Goal: Task Accomplishment & Management: Use online tool/utility

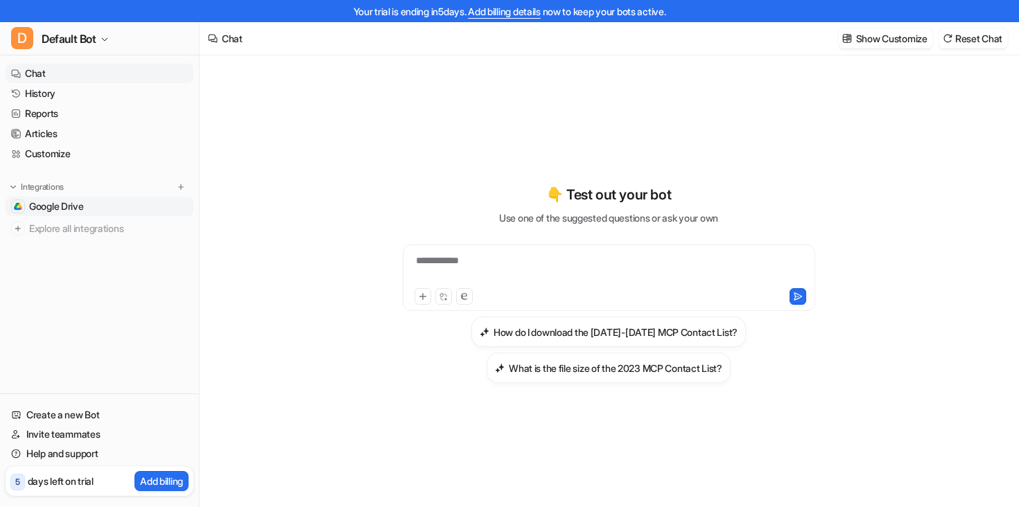
click at [50, 208] on span "Google Drive" at bounding box center [56, 207] width 55 height 14
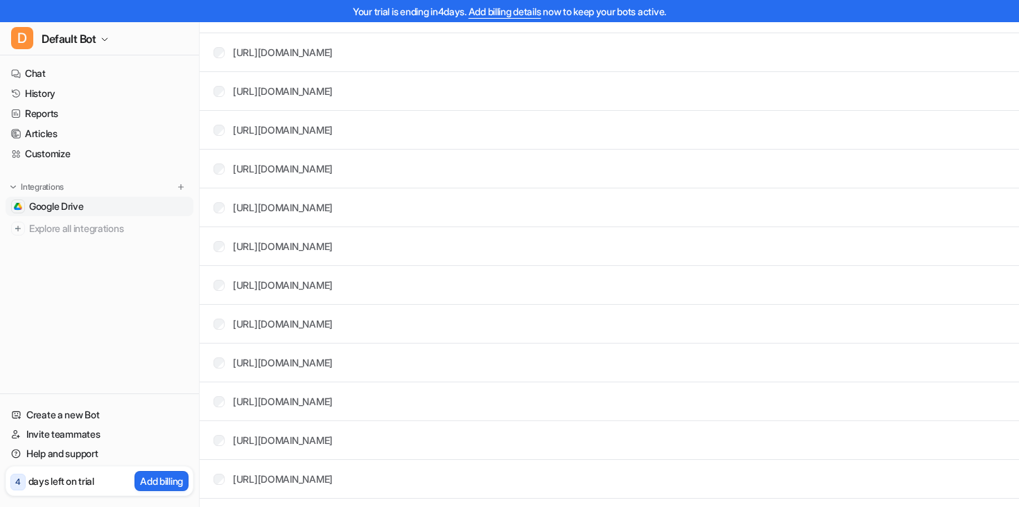
scroll to position [1716, 0]
click at [53, 202] on span "Google Drive" at bounding box center [56, 207] width 55 height 14
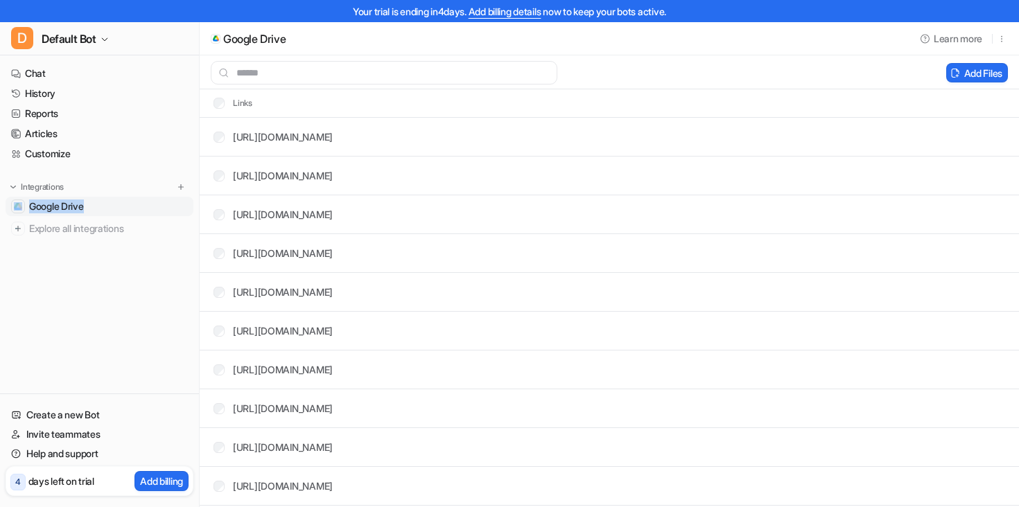
click at [53, 200] on span "Google Drive" at bounding box center [56, 207] width 55 height 14
click at [69, 225] on span "Explore all integrations" at bounding box center [108, 229] width 159 height 22
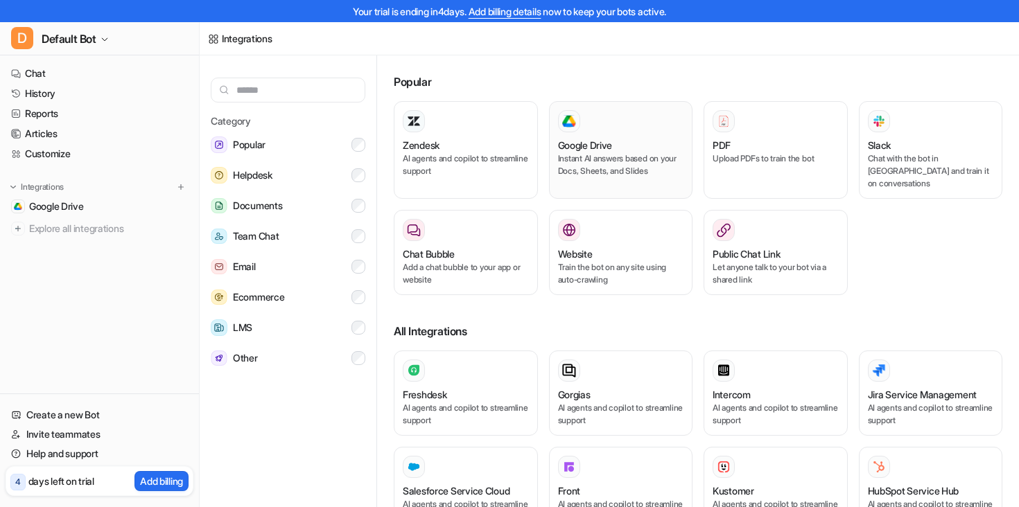
click at [605, 139] on h3 "Google Drive" at bounding box center [585, 145] width 55 height 15
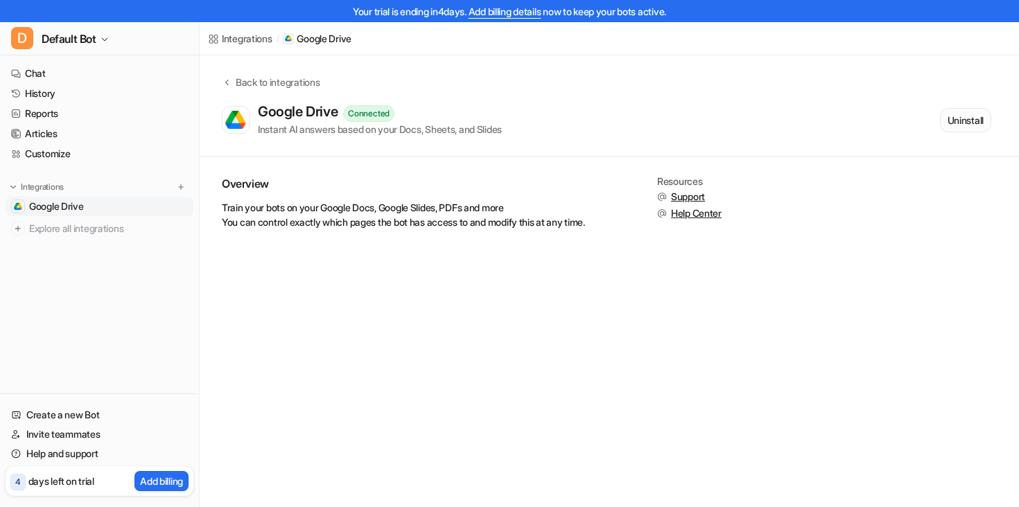
click at [962, 111] on button "Uninstall" at bounding box center [965, 120] width 51 height 24
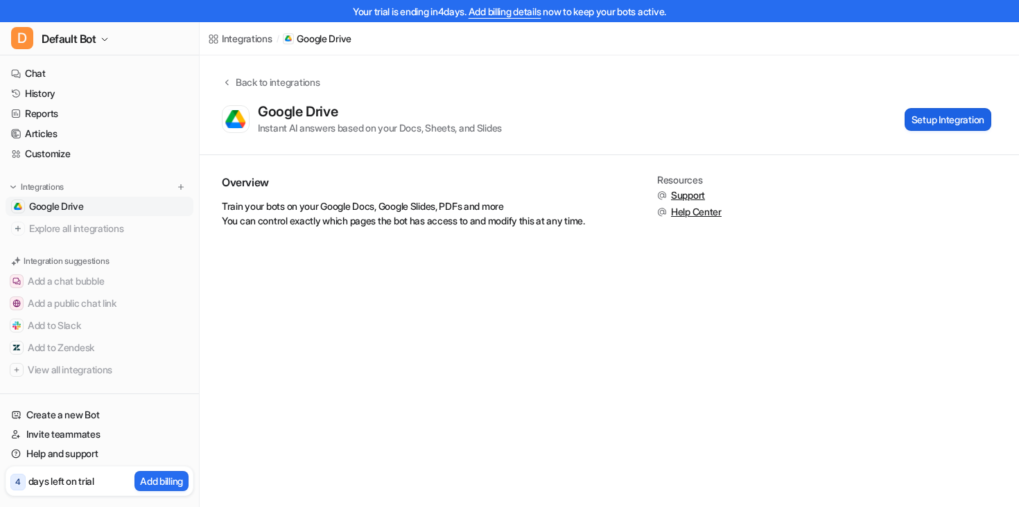
click at [934, 117] on button "Setup Integration" at bounding box center [948, 119] width 87 height 23
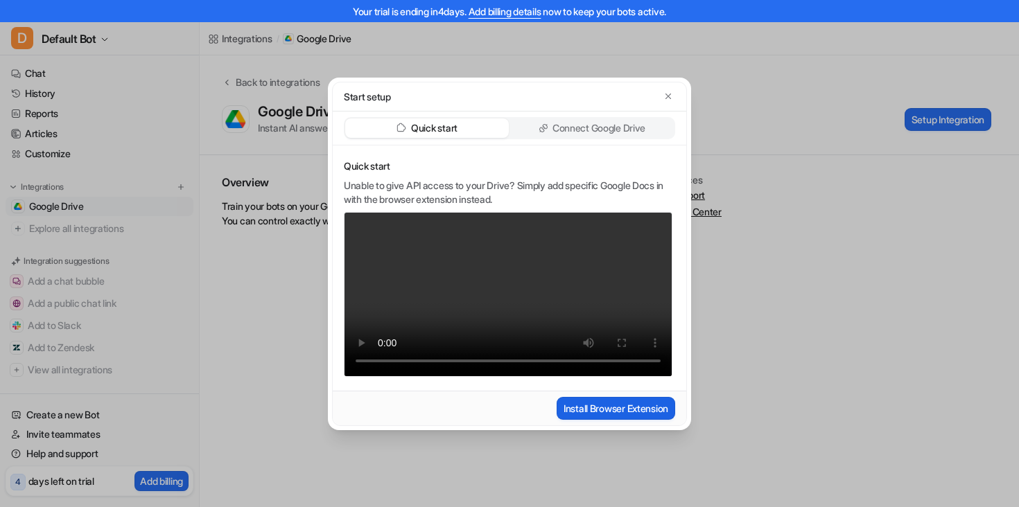
click at [611, 420] on button "Install Browser Extension" at bounding box center [616, 408] width 119 height 23
click at [604, 121] on p "Connect Google Drive" at bounding box center [599, 128] width 93 height 14
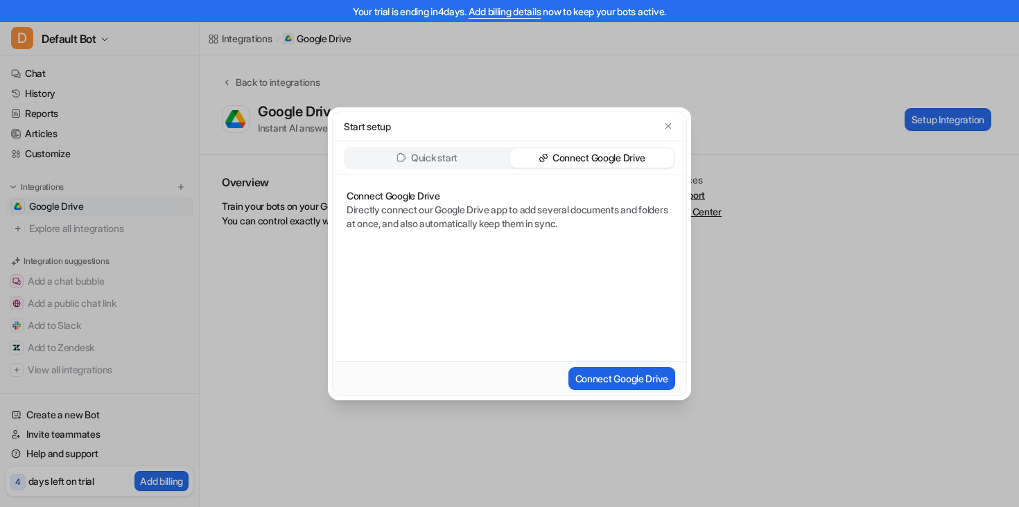
click at [633, 375] on button "Connect Google Drive" at bounding box center [622, 378] width 107 height 23
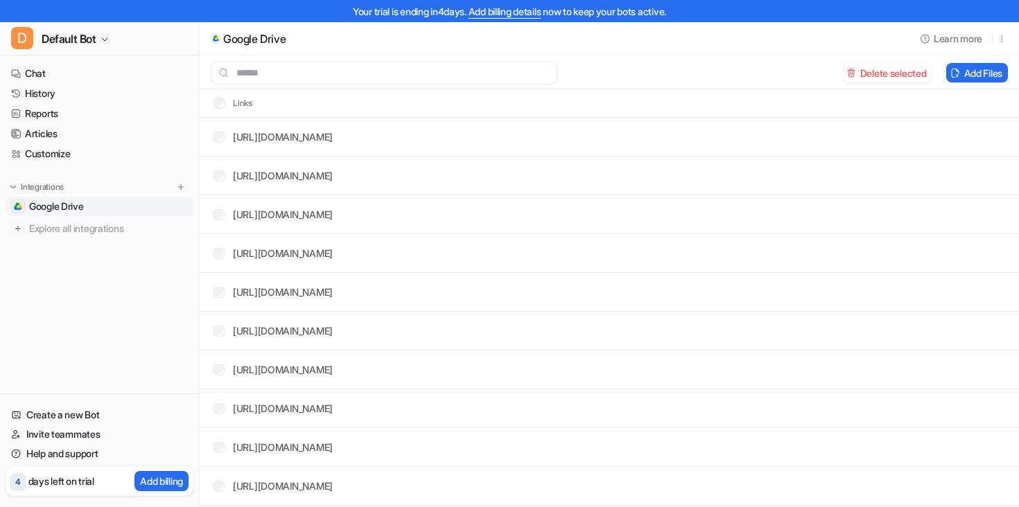
click at [870, 68] on button "Delete selected" at bounding box center [887, 72] width 90 height 19
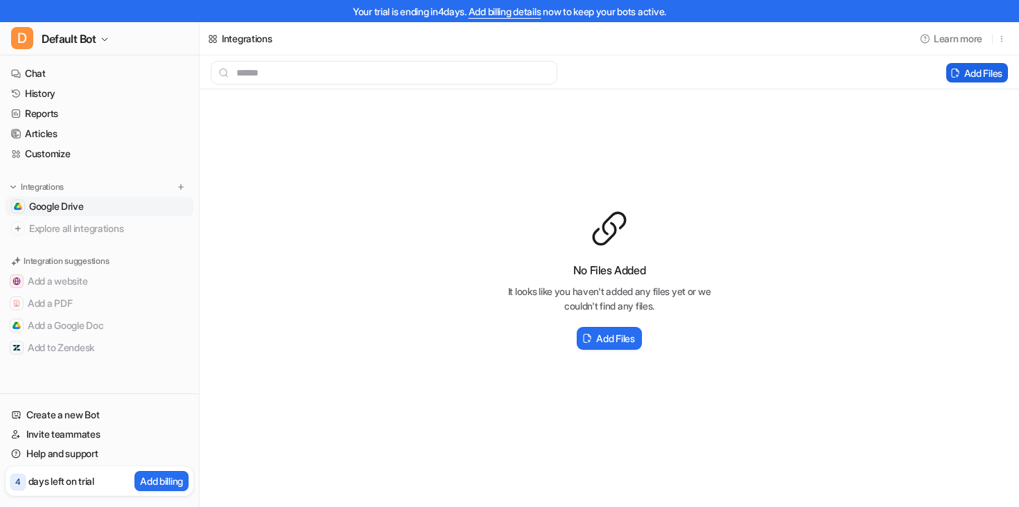
click at [976, 71] on button "Add Files" at bounding box center [977, 72] width 62 height 19
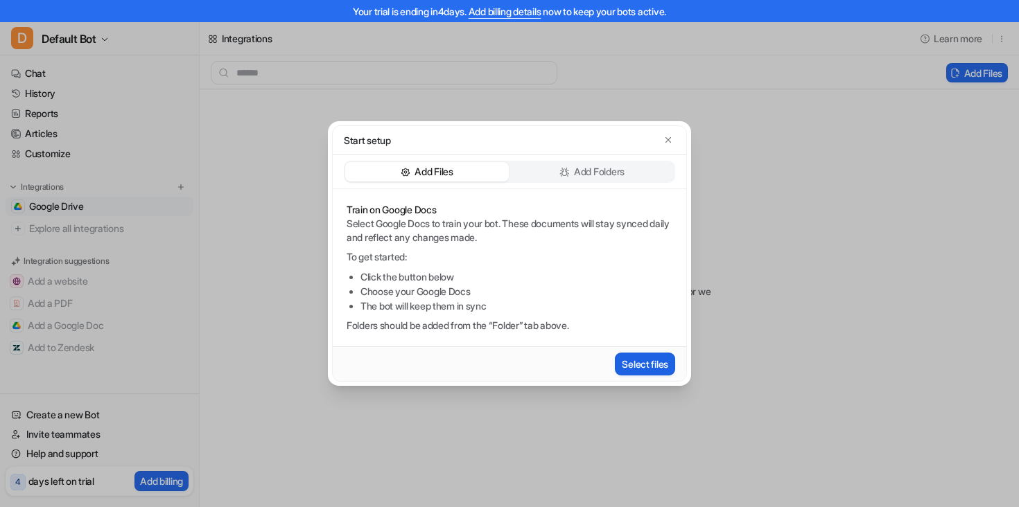
click at [631, 365] on button "Select files" at bounding box center [645, 364] width 60 height 23
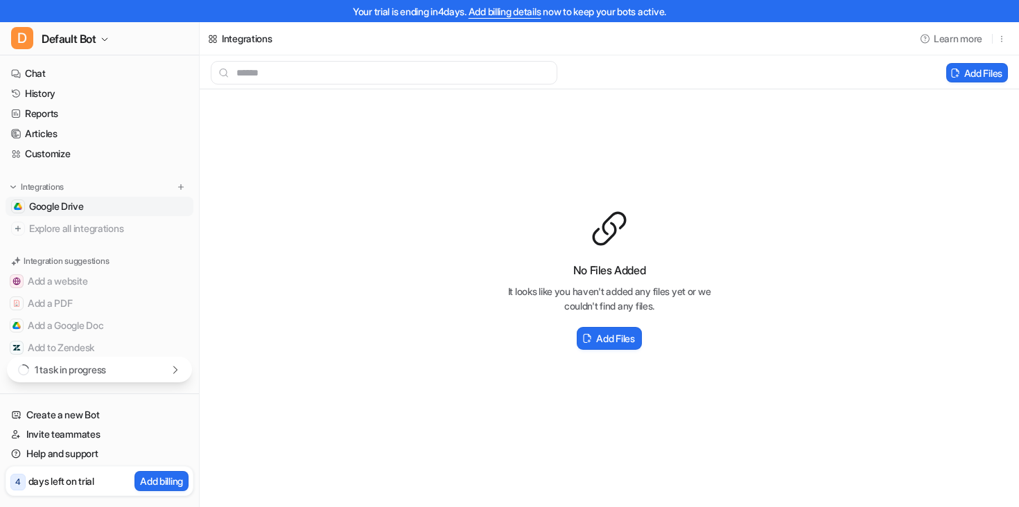
click at [106, 369] on p "1 task in progress" at bounding box center [70, 370] width 71 height 15
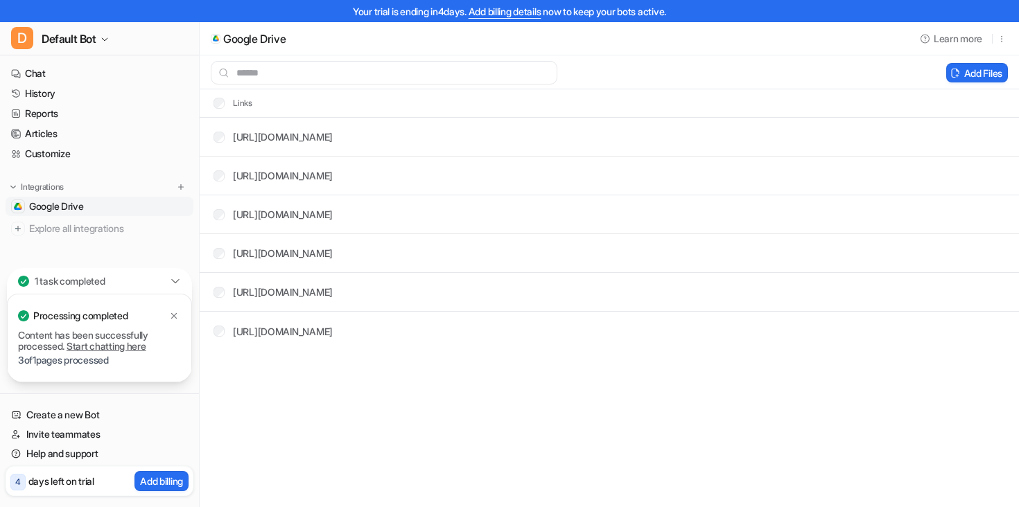
click at [114, 347] on link "Start chatting here" at bounding box center [107, 346] width 80 height 12
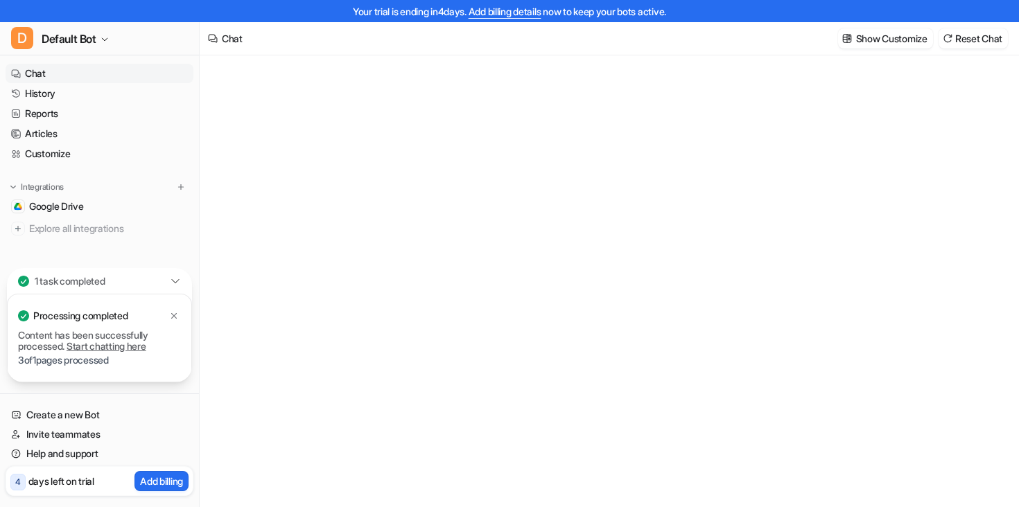
type textarea "**********"
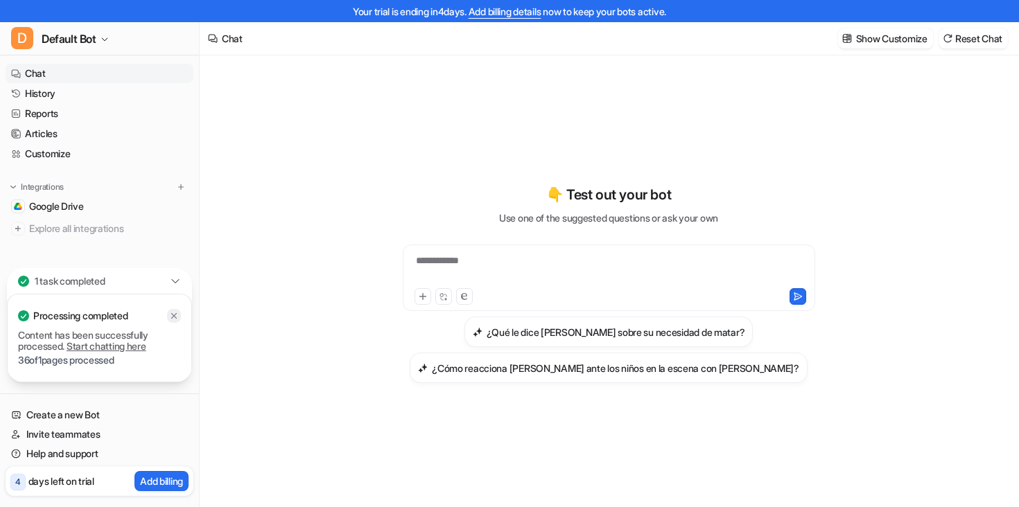
click at [172, 318] on icon at bounding box center [174, 316] width 10 height 10
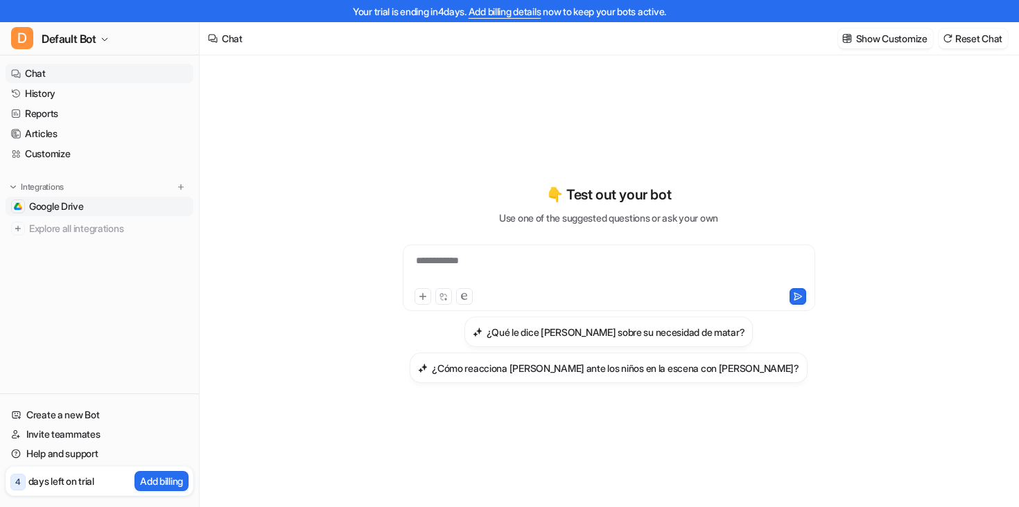
click at [37, 205] on span "Google Drive" at bounding box center [56, 207] width 55 height 14
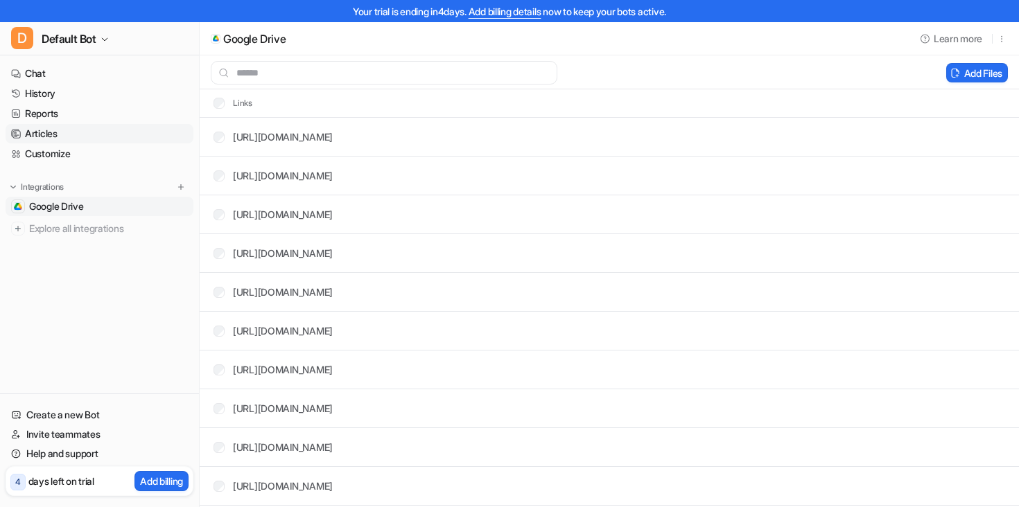
click at [39, 137] on link "Articles" at bounding box center [100, 133] width 188 height 19
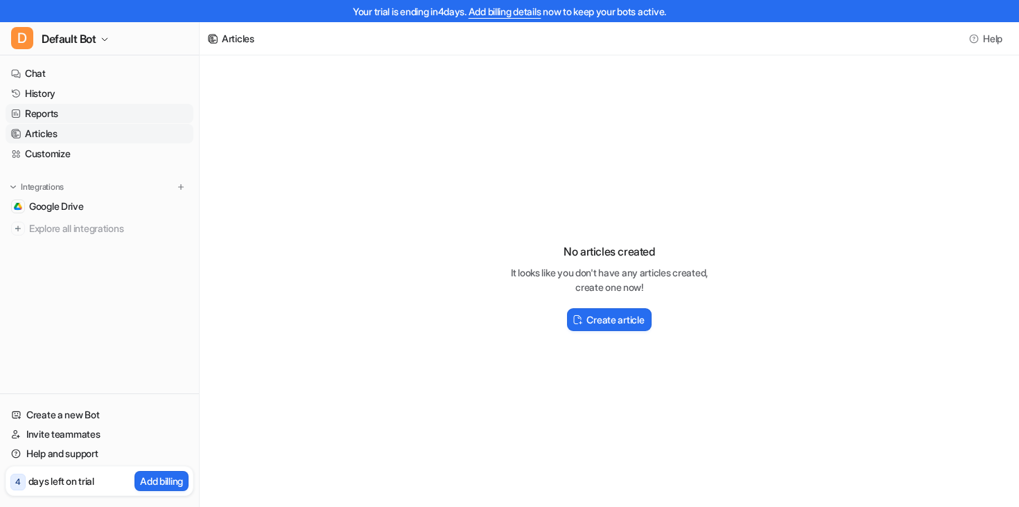
click at [40, 112] on link "Reports" at bounding box center [100, 113] width 188 height 19
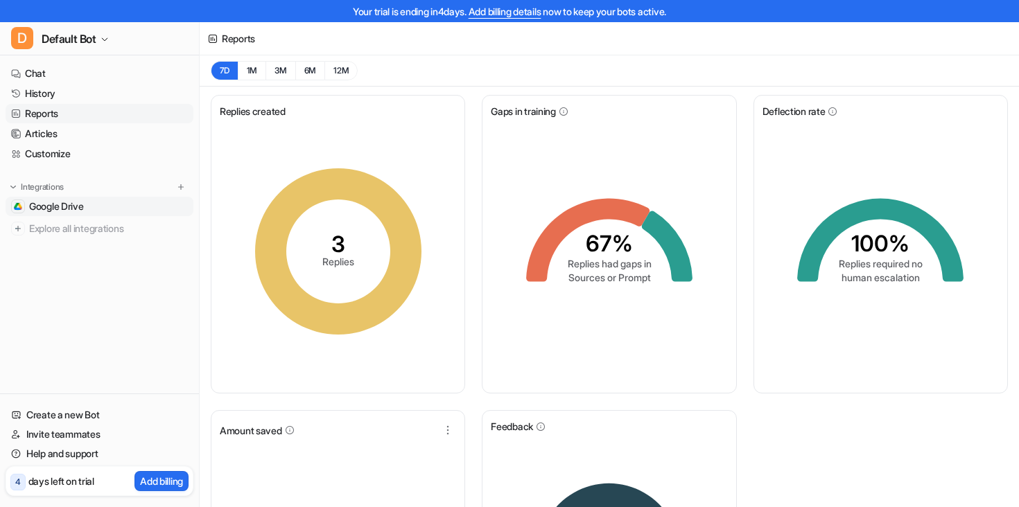
click at [40, 209] on span "Google Drive" at bounding box center [56, 207] width 55 height 14
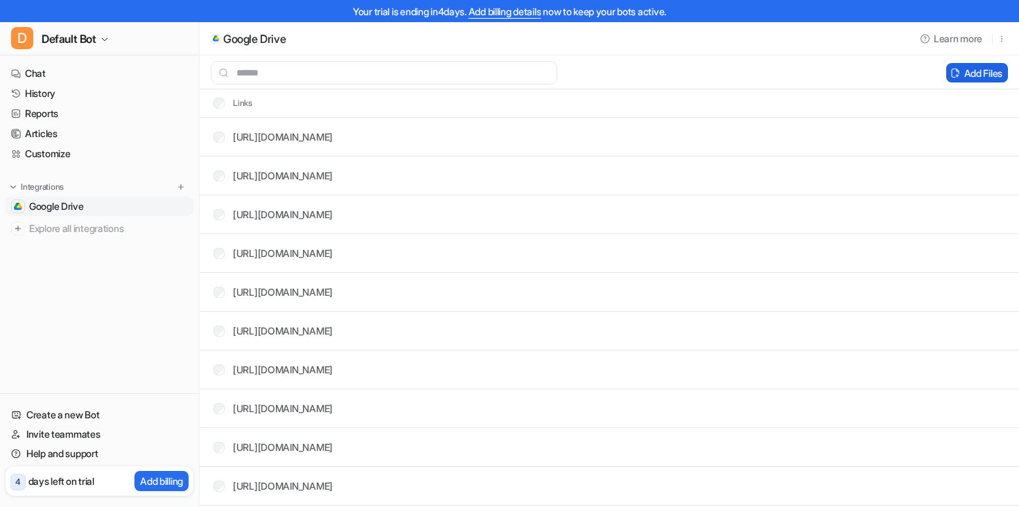
click at [988, 69] on button "Add Files" at bounding box center [977, 72] width 62 height 19
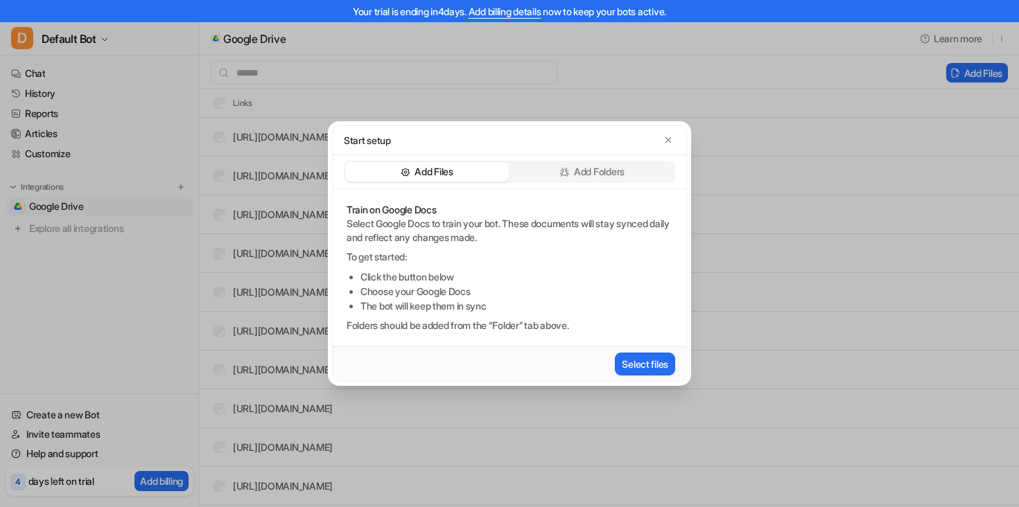
click at [611, 175] on p "Add Folders" at bounding box center [599, 172] width 51 height 14
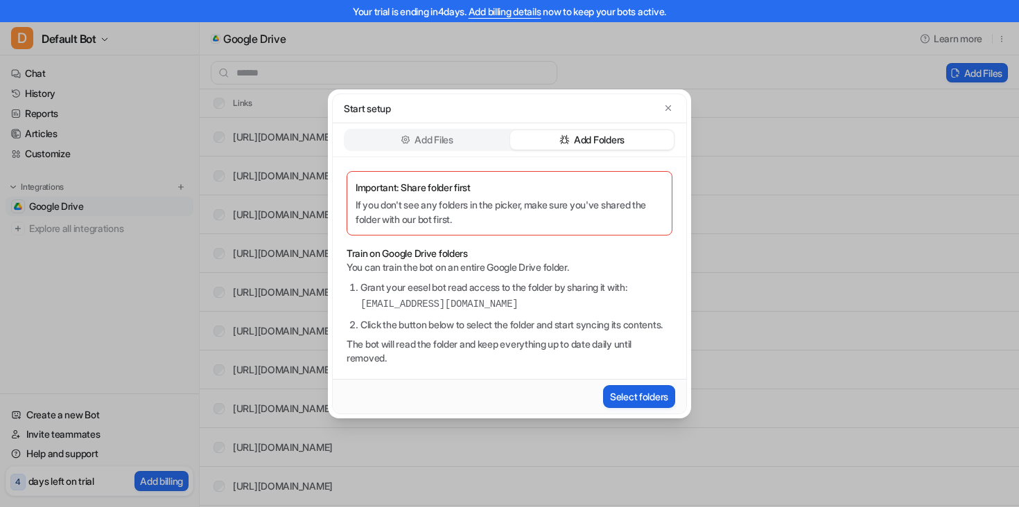
click at [635, 404] on button "Select folders" at bounding box center [639, 396] width 72 height 23
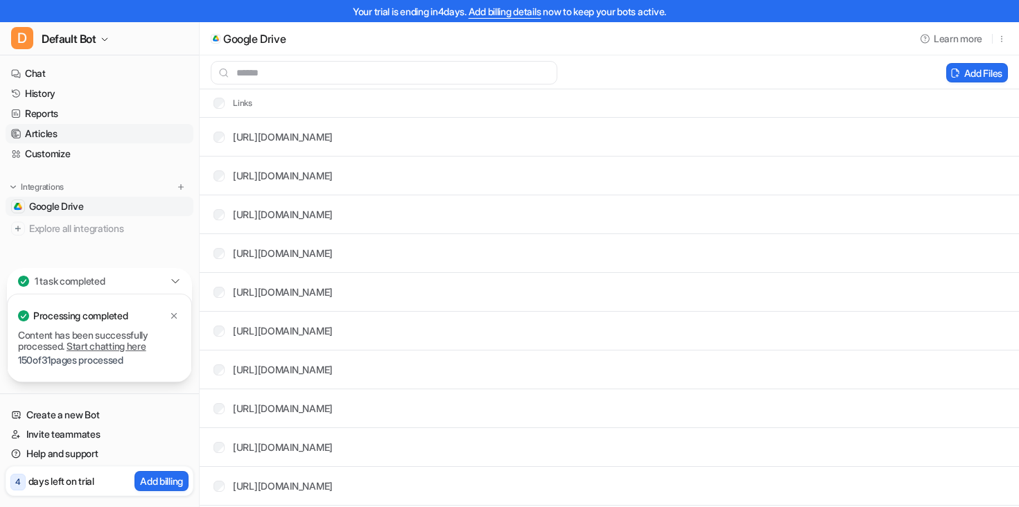
click at [45, 136] on link "Articles" at bounding box center [100, 133] width 188 height 19
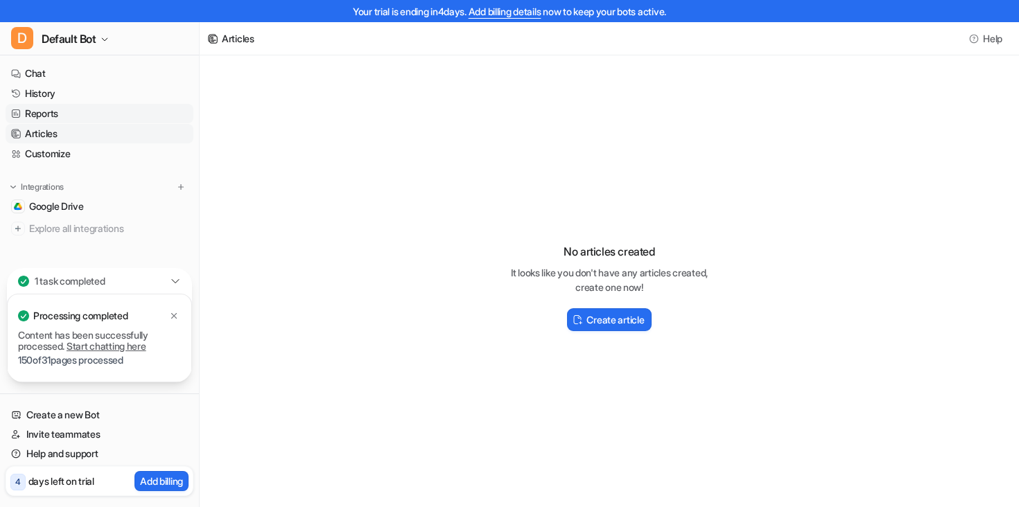
click at [46, 117] on link "Reports" at bounding box center [100, 113] width 188 height 19
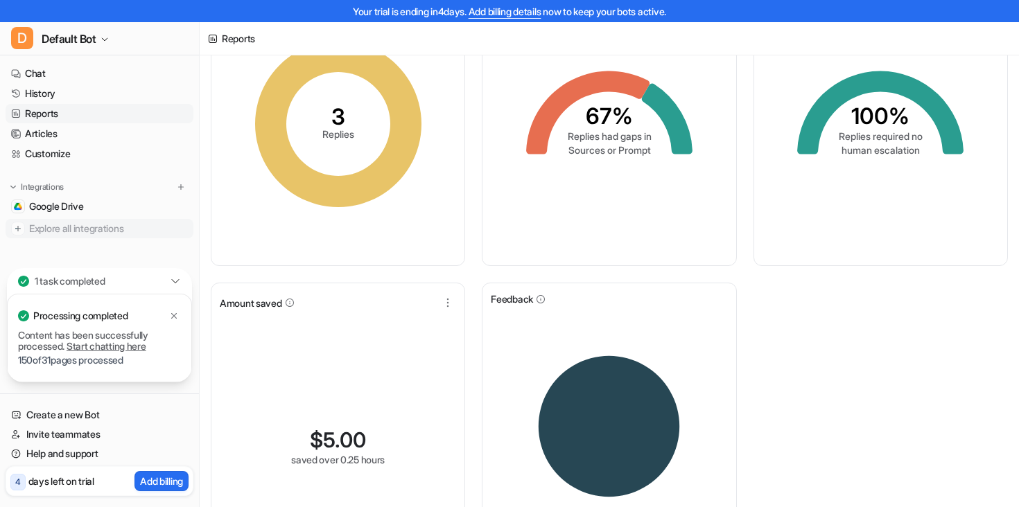
scroll to position [9, 0]
click at [121, 346] on link "Start chatting here" at bounding box center [107, 346] width 80 height 12
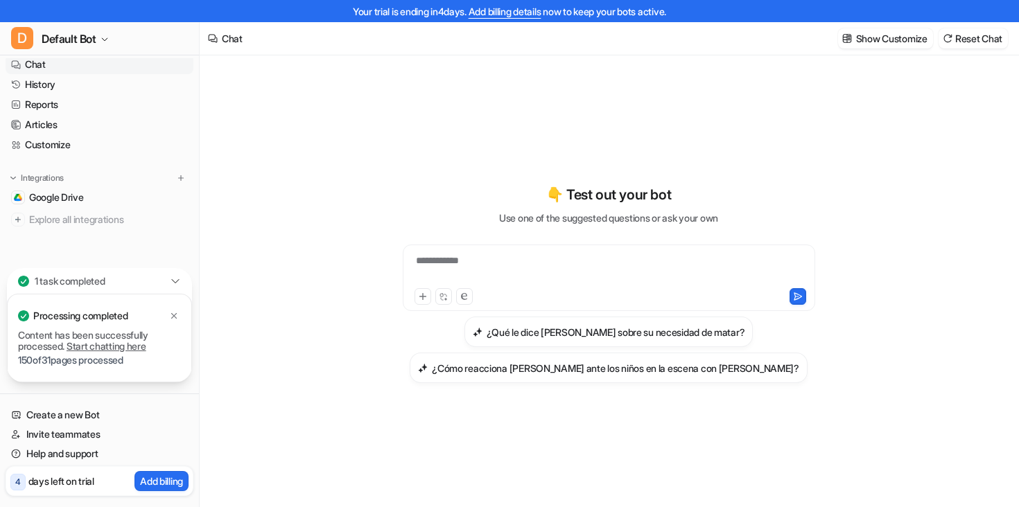
click at [551, 267] on div "**********" at bounding box center [609, 270] width 406 height 32
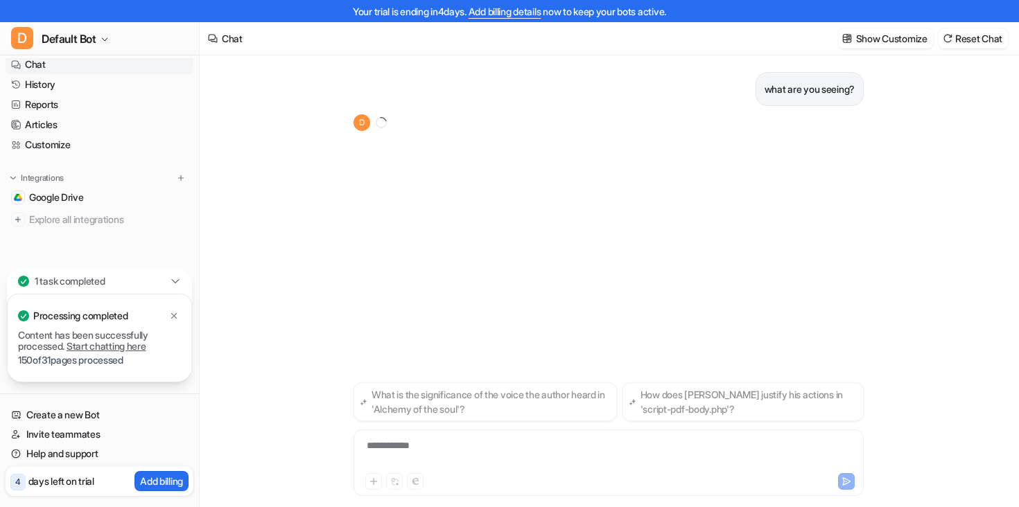
scroll to position [22, 0]
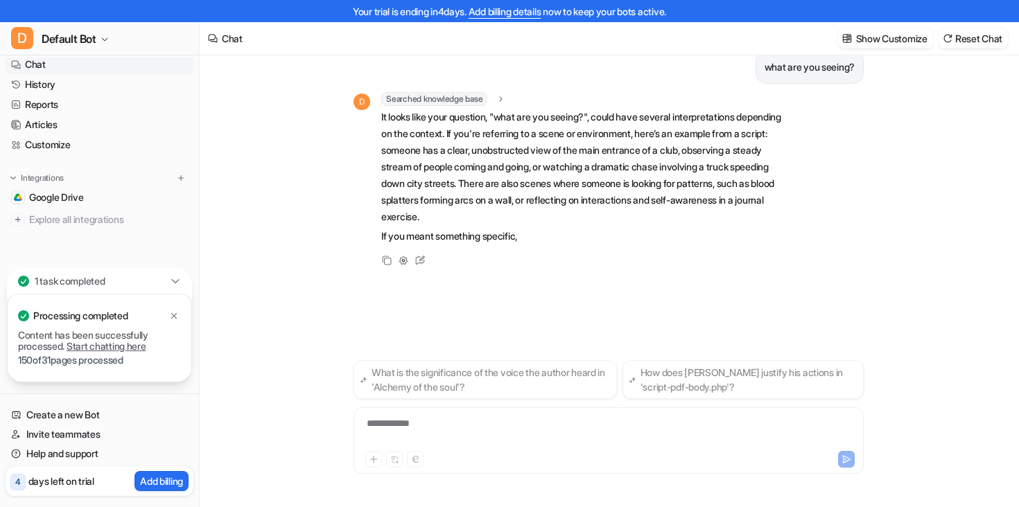
click at [530, 428] on div "**********" at bounding box center [608, 433] width 503 height 32
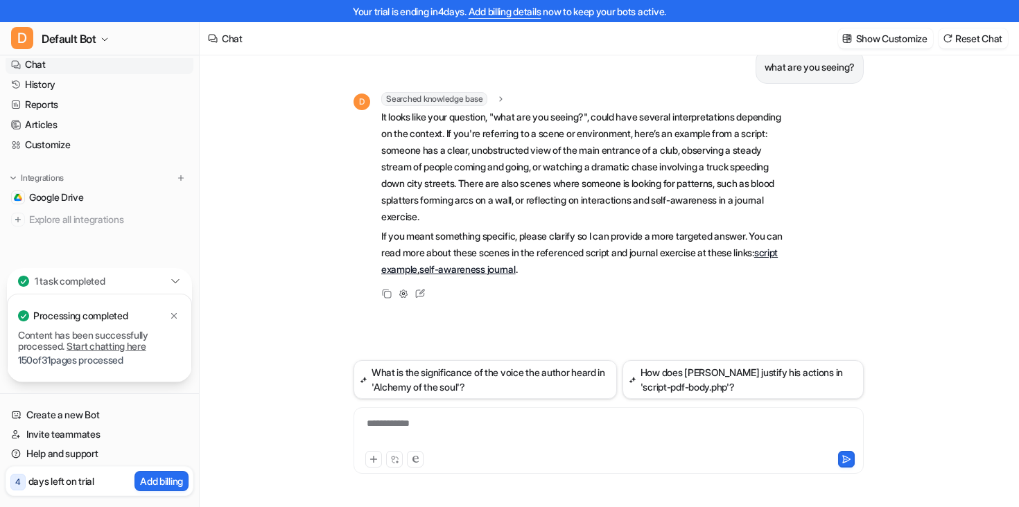
click at [463, 448] on div "**********" at bounding box center [608, 433] width 503 height 32
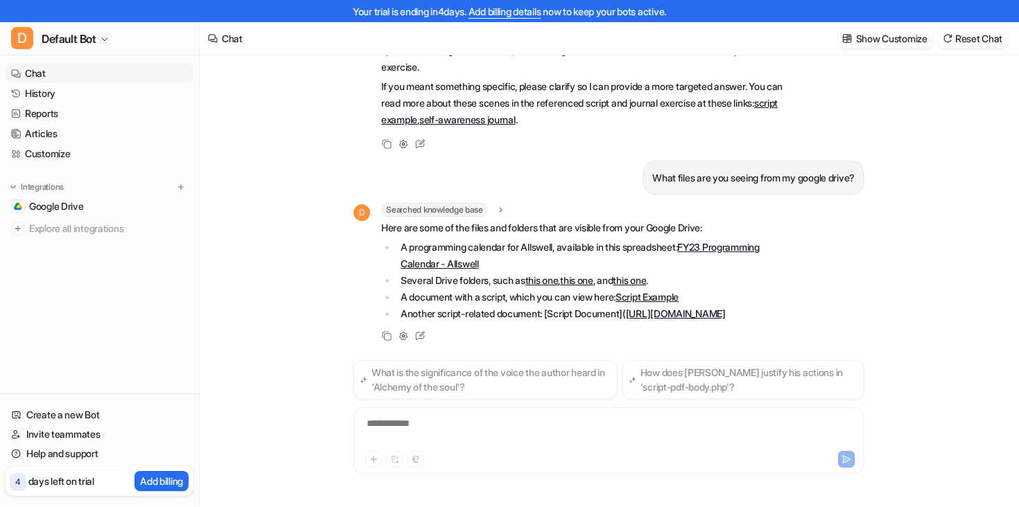
scroll to position [166, 0]
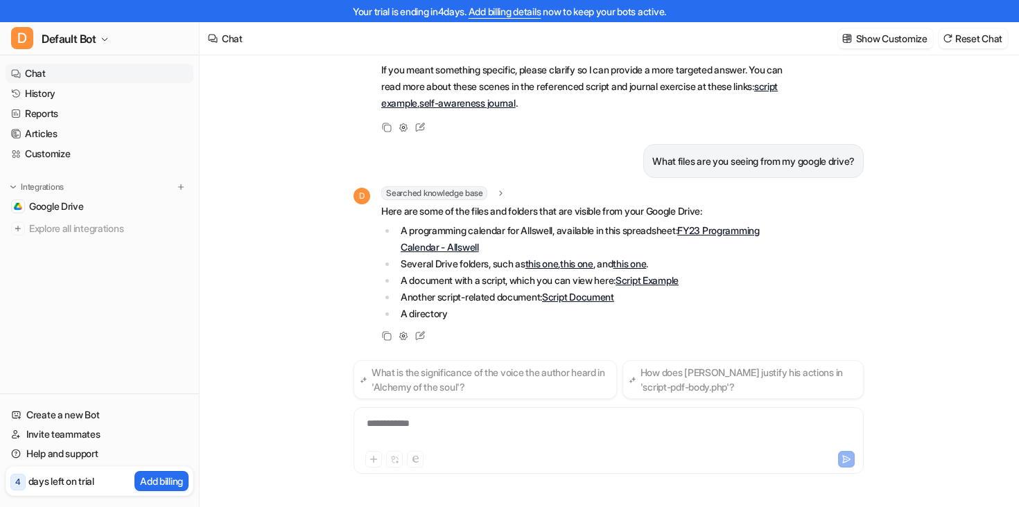
click at [491, 422] on div "**********" at bounding box center [608, 433] width 503 height 32
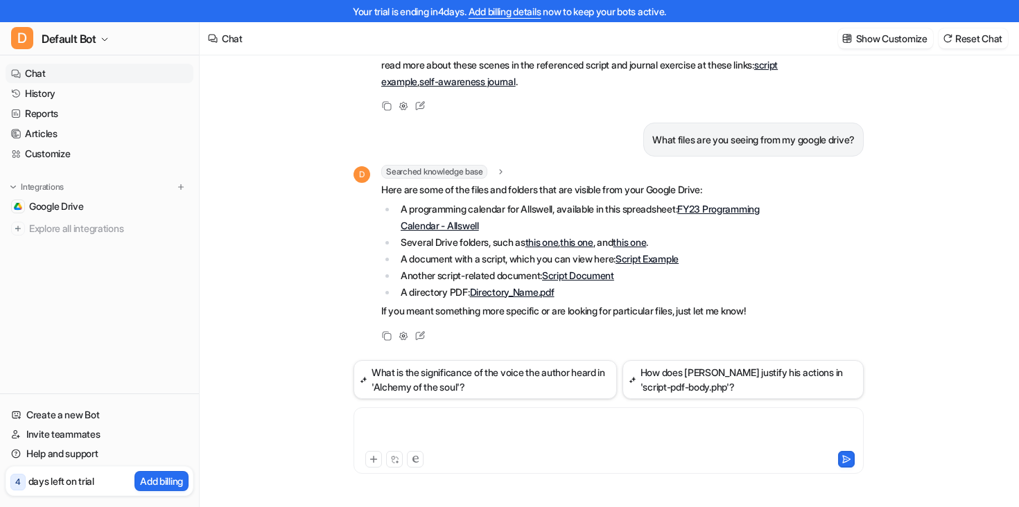
click at [496, 426] on div at bounding box center [608, 433] width 503 height 32
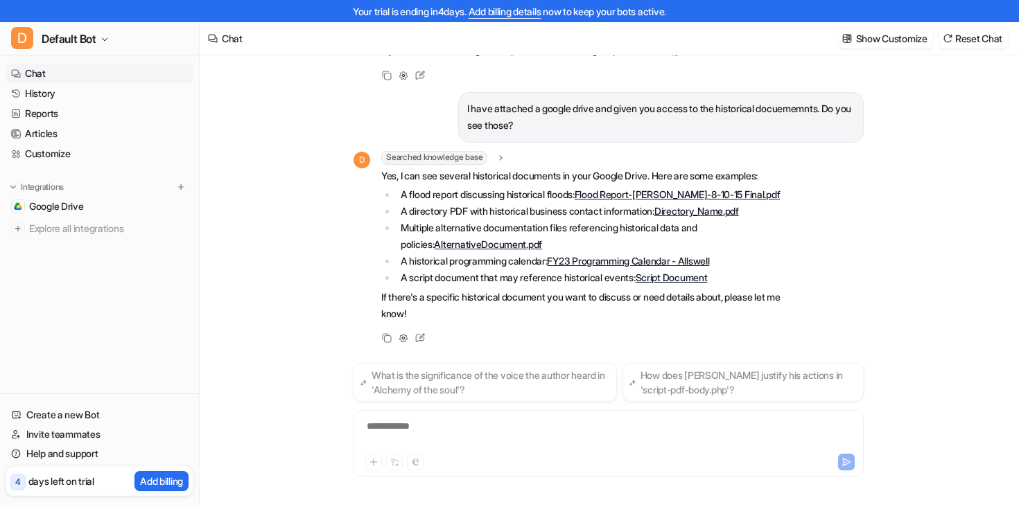
scroll to position [22, 0]
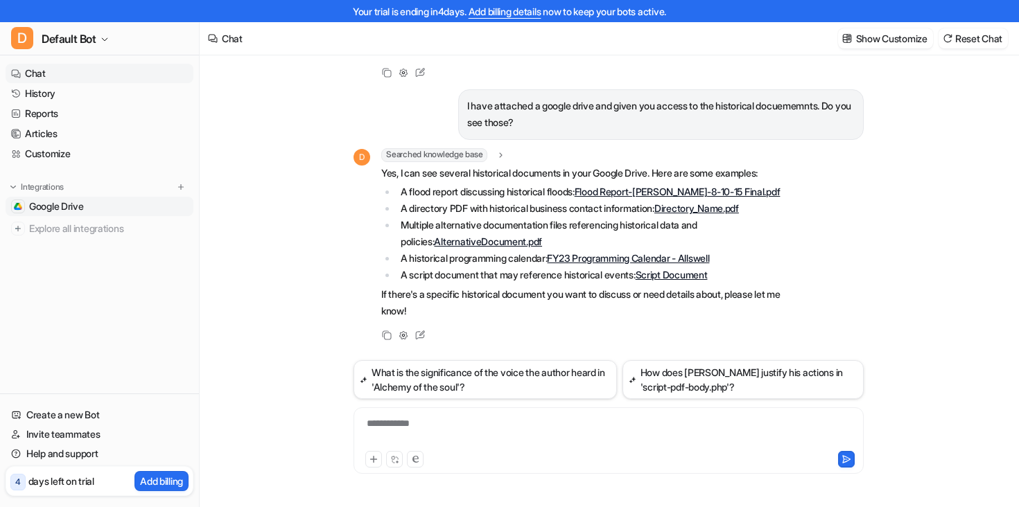
click at [92, 204] on link "Google Drive" at bounding box center [100, 206] width 188 height 19
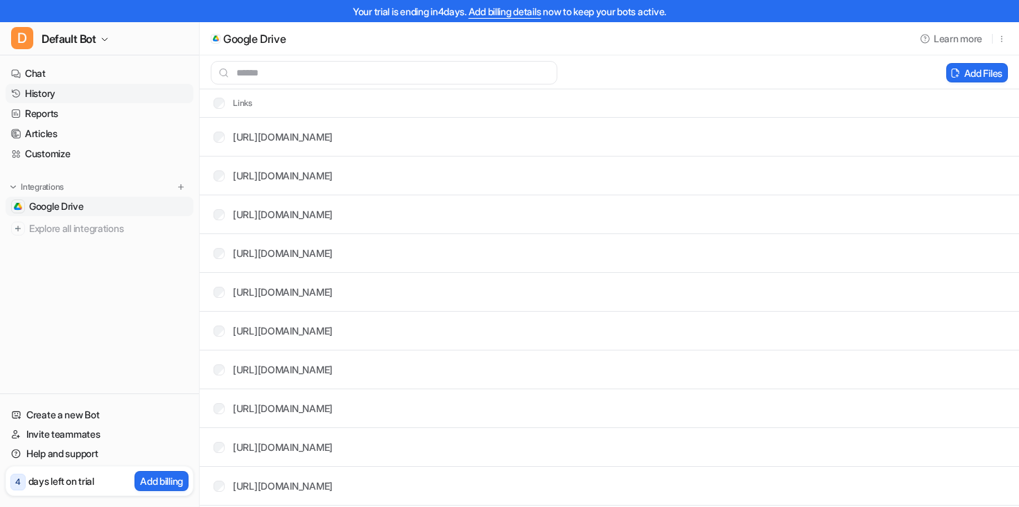
click at [27, 96] on link "History" at bounding box center [100, 93] width 188 height 19
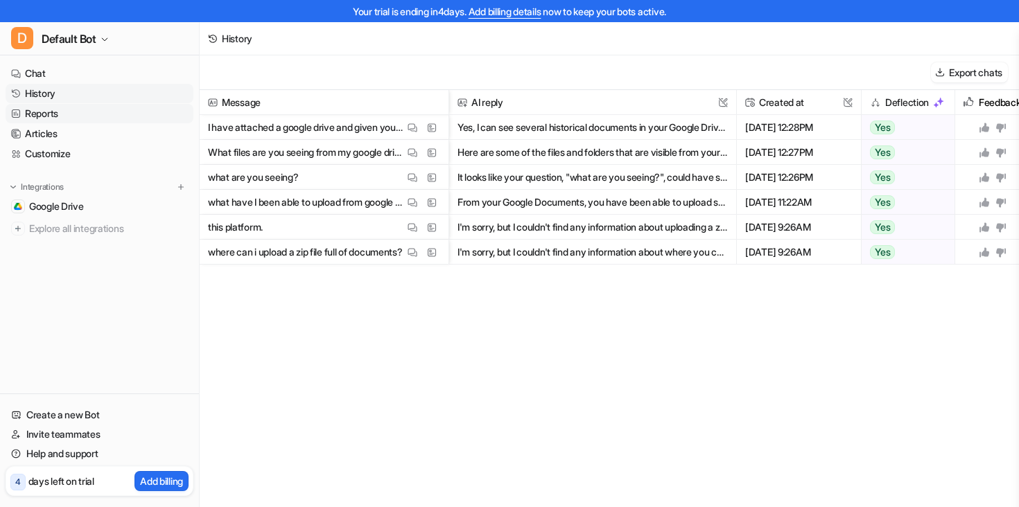
click at [32, 112] on link "Reports" at bounding box center [100, 113] width 188 height 19
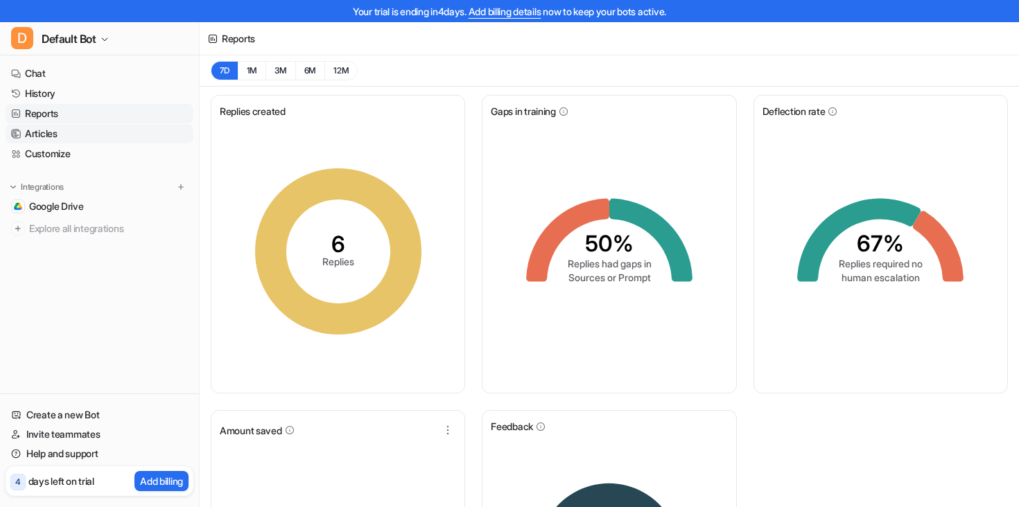
click at [40, 134] on link "Articles" at bounding box center [100, 133] width 188 height 19
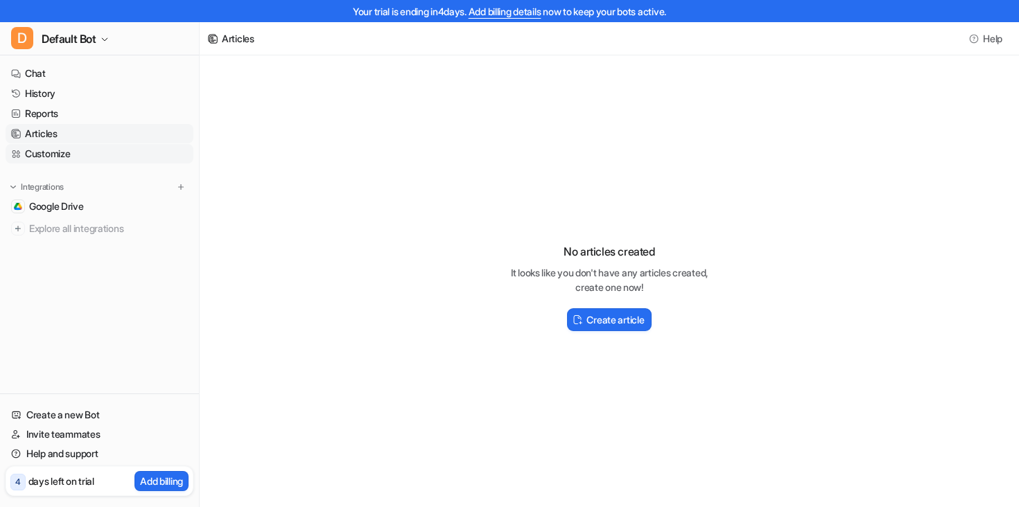
click at [42, 151] on link "Customize" at bounding box center [100, 153] width 188 height 19
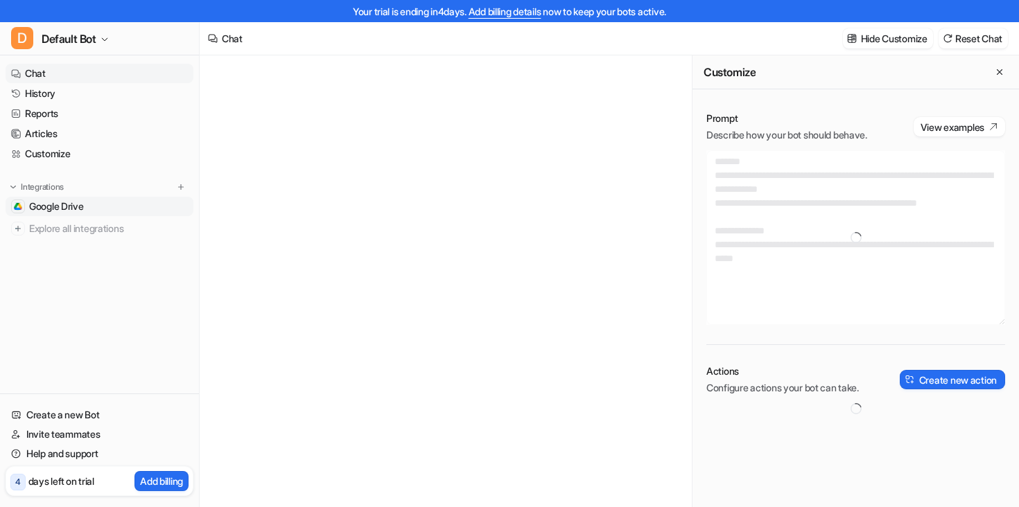
click at [49, 207] on span "Google Drive" at bounding box center [56, 207] width 55 height 14
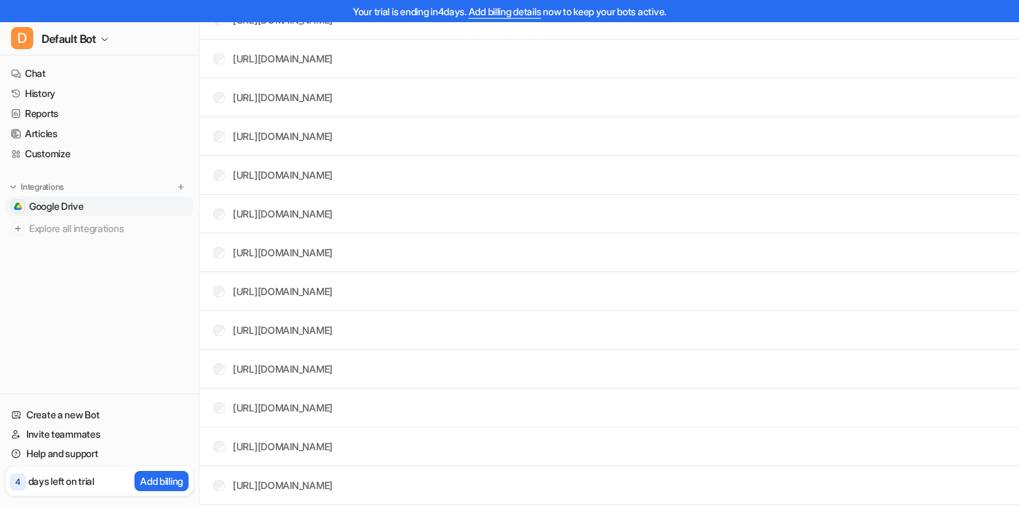
scroll to position [3354, 0]
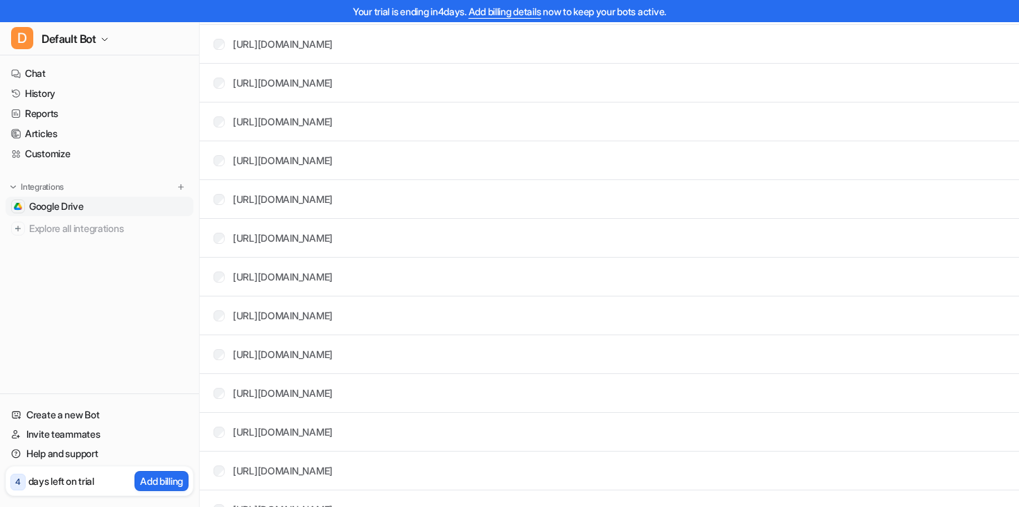
click at [82, 207] on span "Google Drive" at bounding box center [56, 207] width 55 height 14
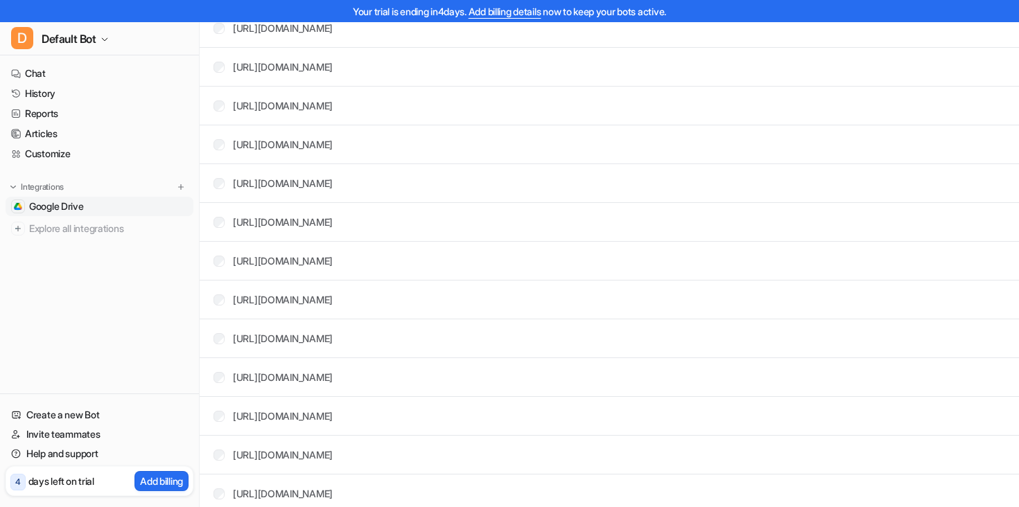
scroll to position [6405, 0]
